Goal: Use online tool/utility: Utilize a website feature to perform a specific function

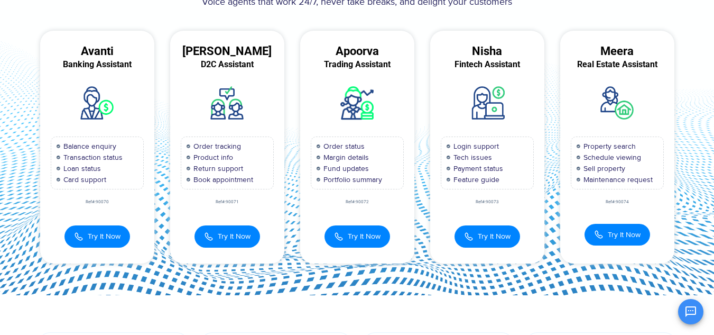
scroll to position [104, 0]
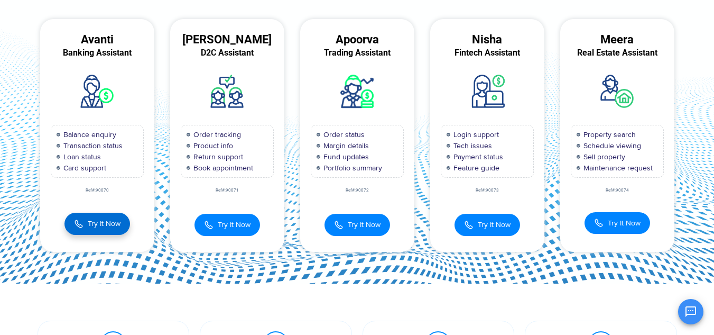
click at [122, 220] on button "Try It Now" at bounding box center [97, 224] width 66 height 22
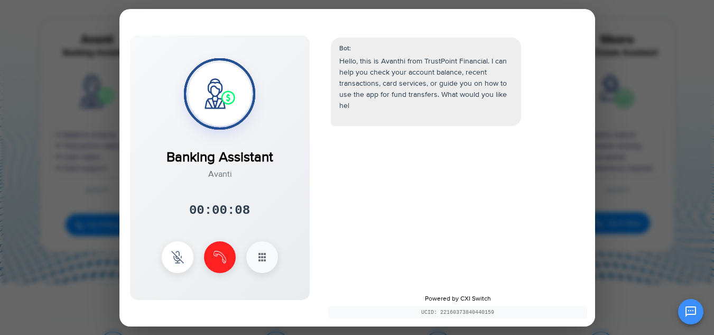
click at [420, 86] on p "Hello, this is Avanthi from TrustPoint Financial. I can help you check your acc…" at bounding box center [425, 84] width 173 height 56
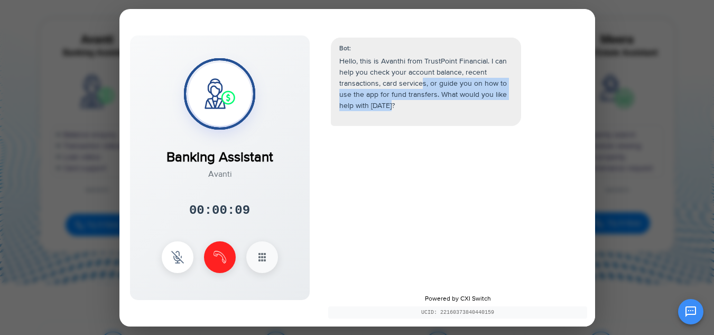
drag, startPoint x: 420, startPoint y: 86, endPoint x: 465, endPoint y: 164, distance: 90.0
click at [465, 164] on div "Bot: Hello, this is Avanthi from TrustPoint Financial. I can help you check you…" at bounding box center [457, 156] width 275 height 259
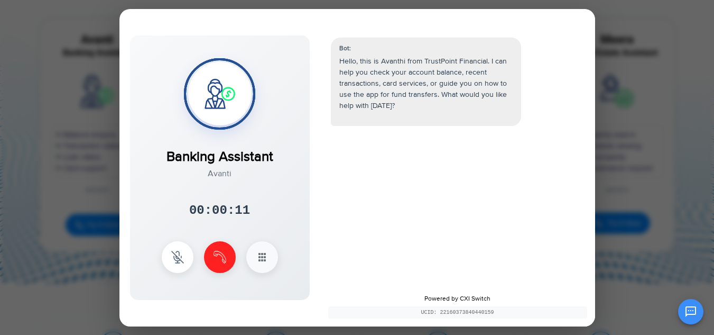
click at [465, 164] on div "Bot: Hello, this is Avanthi from TrustPoint Financial. I can help you check you…" at bounding box center [457, 156] width 275 height 259
click at [442, 127] on div "Bot: Hello, this is Avanthi from TrustPoint Financial. I can help you check you…" at bounding box center [457, 156] width 275 height 259
click at [416, 88] on p "Hello, this is Avanthi from TrustPoint Financial. I can help you check your acc…" at bounding box center [425, 84] width 173 height 56
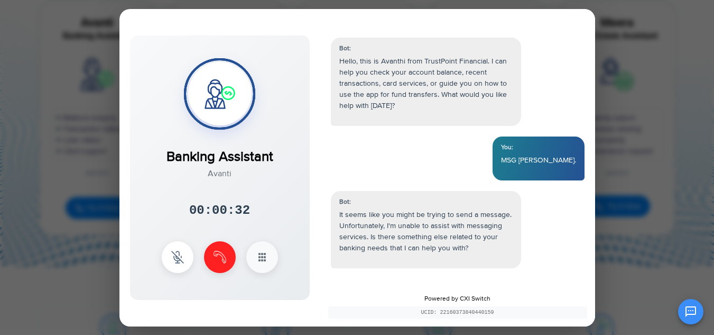
scroll to position [122, 0]
click at [174, 269] on button at bounding box center [178, 256] width 32 height 32
click at [181, 255] on img at bounding box center [177, 256] width 13 height 13
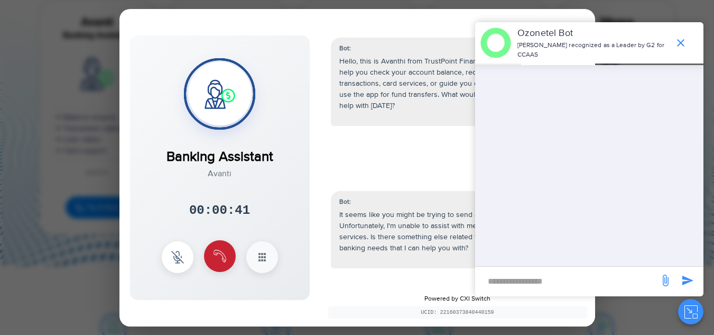
click at [208, 253] on button at bounding box center [220, 256] width 32 height 32
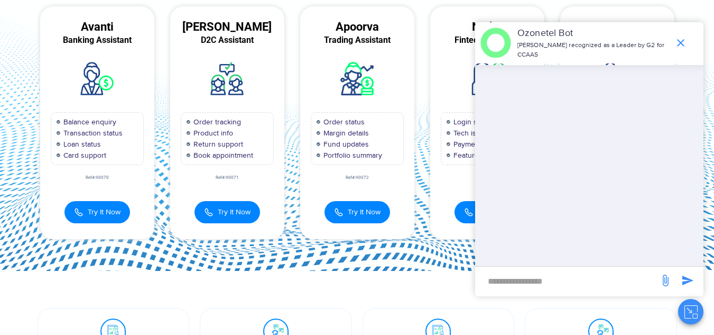
scroll to position [88, 0]
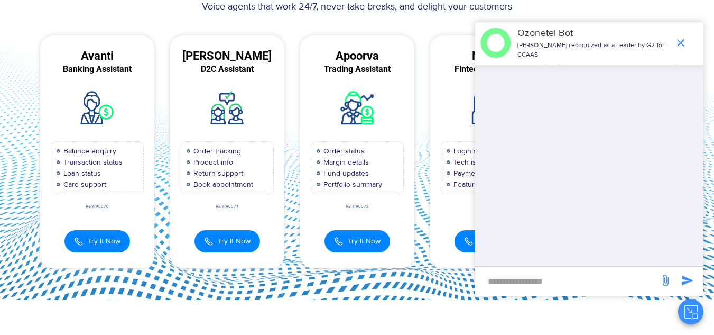
drag, startPoint x: 696, startPoint y: 29, endPoint x: 690, endPoint y: 38, distance: 11.0
click at [690, 38] on div "Ozonetel Bot Ozonetel recognized as a Leader by G2 for CCAAS" at bounding box center [589, 42] width 228 height 41
click at [690, 38] on span "end chat or minimize" at bounding box center [680, 42] width 21 height 21
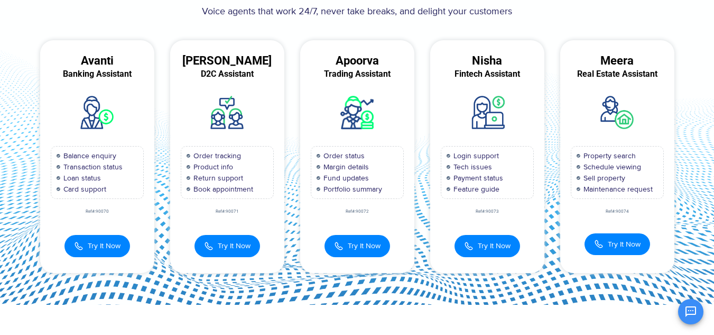
scroll to position [84, 0]
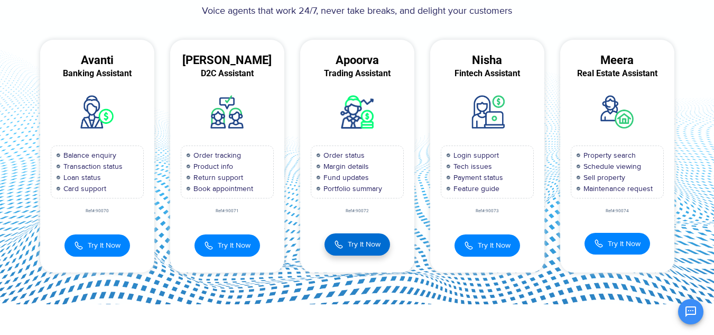
click at [349, 243] on span "Try It Now" at bounding box center [364, 243] width 33 height 11
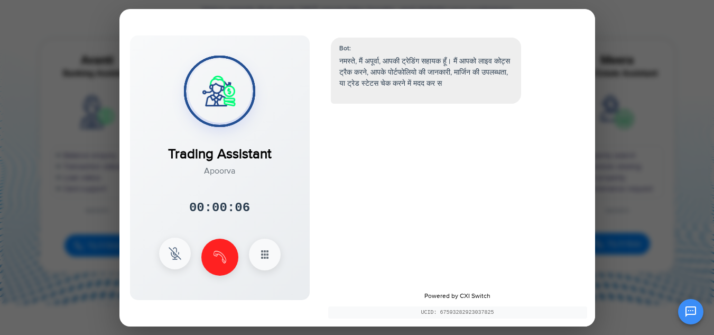
click at [187, 251] on button at bounding box center [175, 253] width 32 height 32
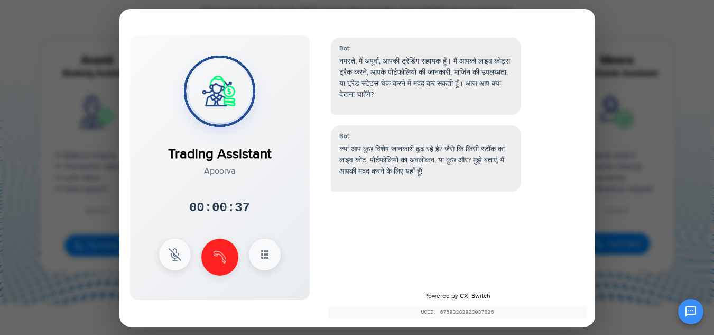
click at [474, 150] on p "क्या आप कुछ विशेष जानकारी ढूंढ रहे हैं? जैसे कि किसी स्टॉक का लाइव कोट, पोर्टफो…" at bounding box center [425, 159] width 173 height 33
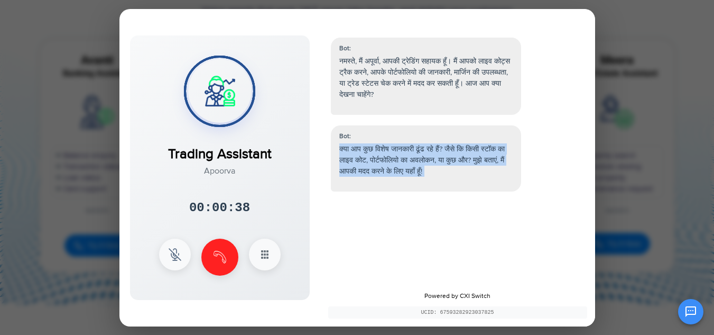
click at [474, 150] on p "क्या आप कुछ विशेष जानकारी ढूंढ रहे हैं? जैसे कि किसी स्टॉक का लाइव कोट, पोर्टफो…" at bounding box center [425, 159] width 173 height 33
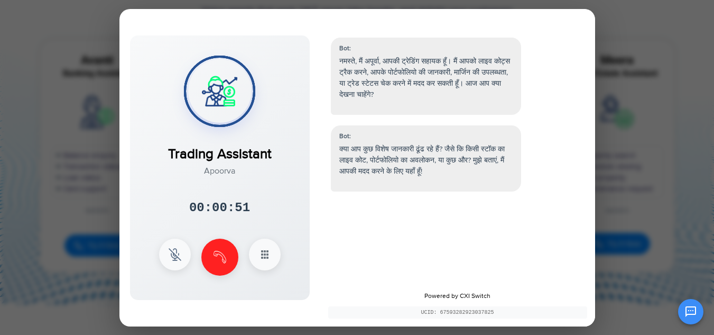
click at [237, 250] on div at bounding box center [220, 256] width 122 height 37
click at [227, 250] on button at bounding box center [219, 255] width 37 height 37
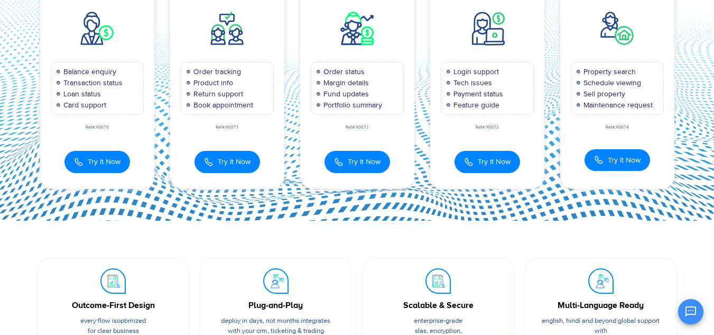
scroll to position [180, 0]
